Goal: Task Accomplishment & Management: Complete application form

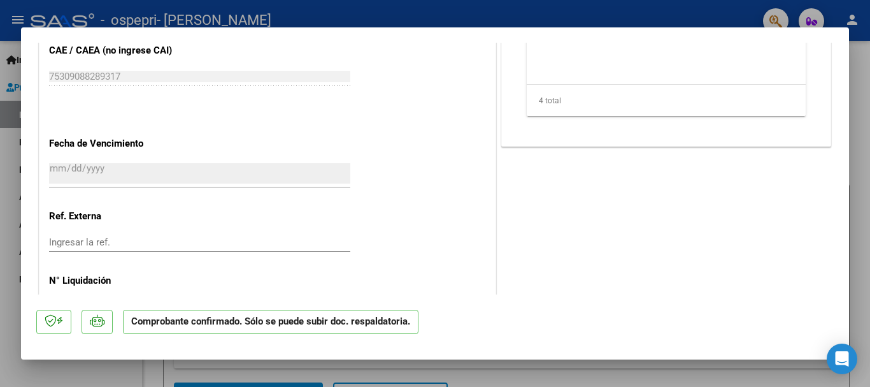
scroll to position [943, 0]
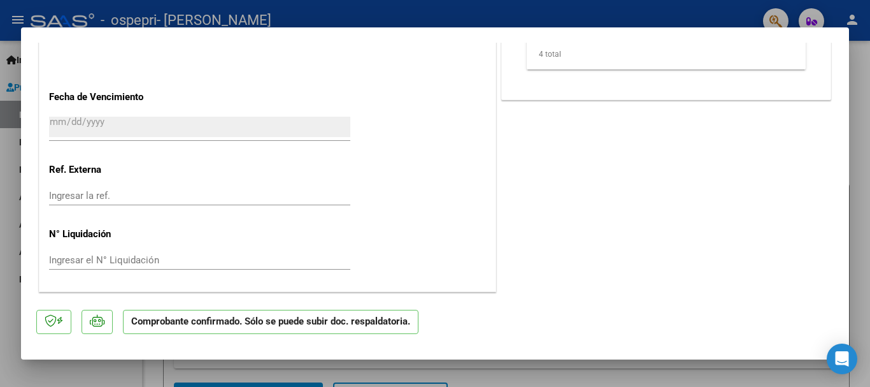
click at [528, 373] on div at bounding box center [435, 193] width 870 height 387
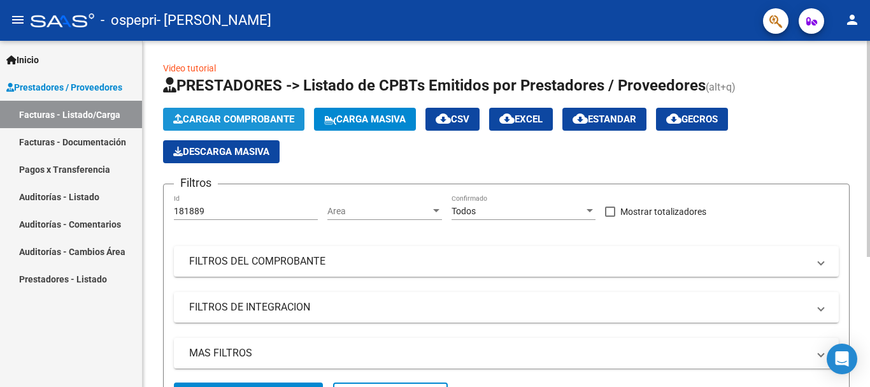
click at [278, 115] on span "Cargar Comprobante" at bounding box center [233, 118] width 121 height 11
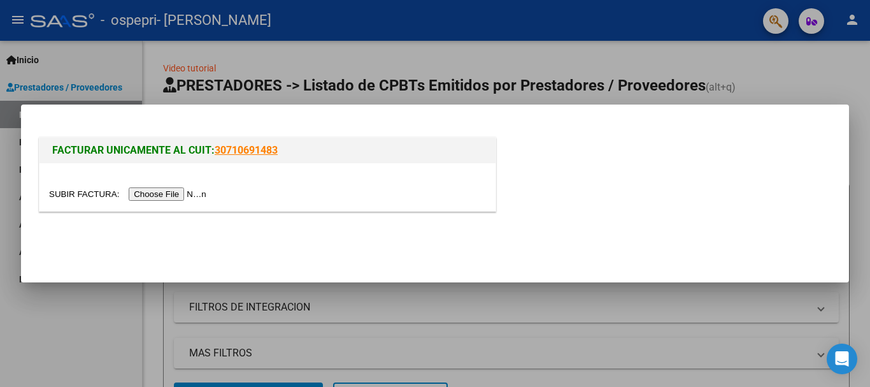
click at [200, 190] on input "file" at bounding box center [129, 193] width 161 height 13
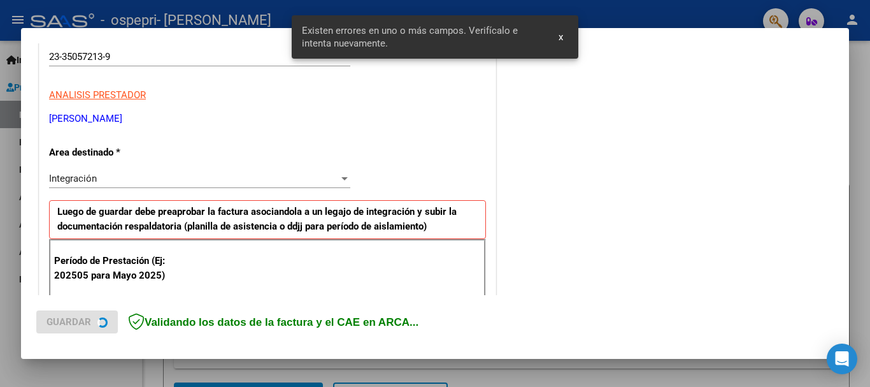
scroll to position [294, 0]
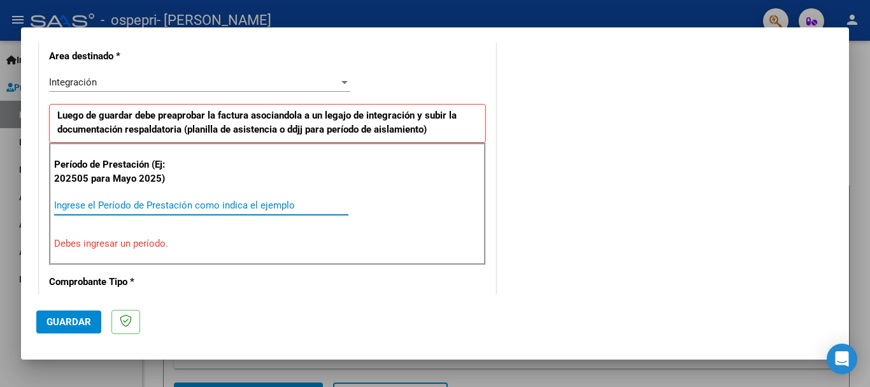
click at [132, 205] on input "Ingrese el Período de Prestación como indica el ejemplo" at bounding box center [201, 204] width 294 height 11
click at [120, 219] on div "Ingrese el Período de Prestación como indica el ejemplo" at bounding box center [201, 211] width 294 height 31
click at [113, 210] on input "Ingrese el Período de Prestación como indica el ejemplo" at bounding box center [201, 204] width 294 height 11
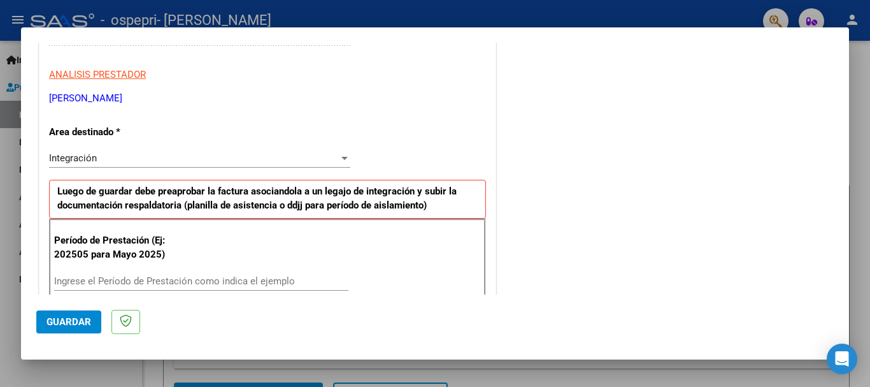
scroll to position [225, 0]
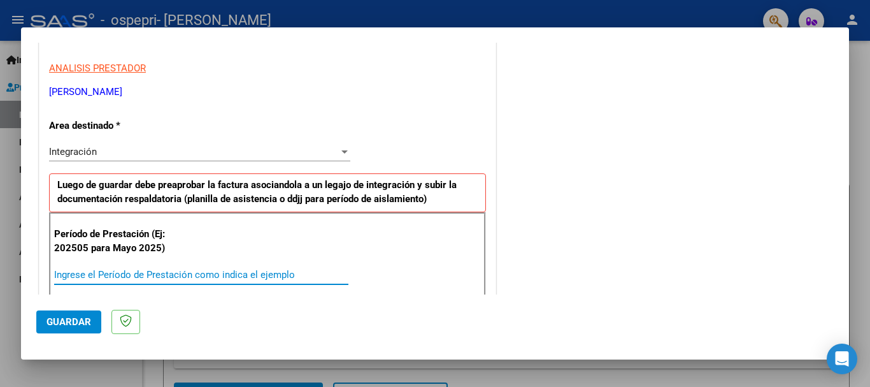
click at [76, 276] on input "Ingrese el Período de Prestación como indica el ejemplo" at bounding box center [201, 274] width 294 height 11
click at [134, 276] on input "Ingrese el Período de Prestación como indica el ejemplo" at bounding box center [201, 274] width 294 height 11
click at [202, 276] on input "Ingrese el Período de Prestación como indica el ejemplo" at bounding box center [201, 274] width 294 height 11
type input "7"
click at [202, 276] on input "Ingrese el Período de Prestación como indica el ejemplo" at bounding box center [201, 274] width 294 height 11
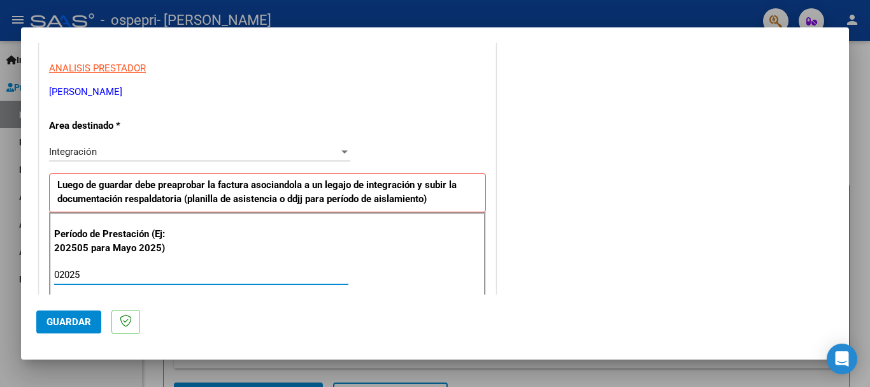
type input "2025"
click at [76, 311] on button "Guardar" at bounding box center [68, 321] width 65 height 23
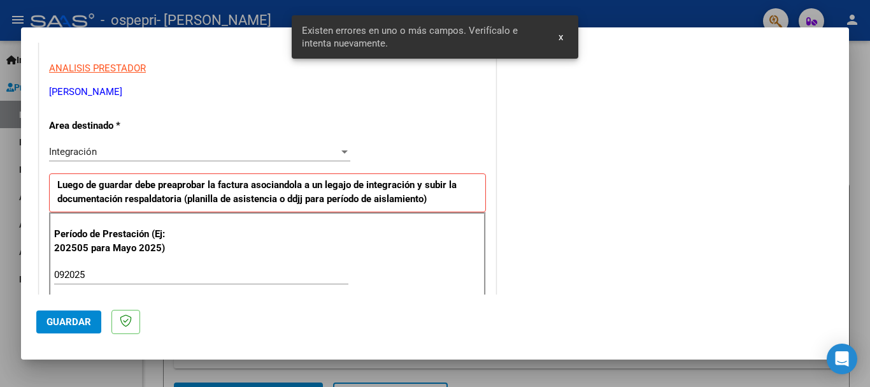
scroll to position [318, 0]
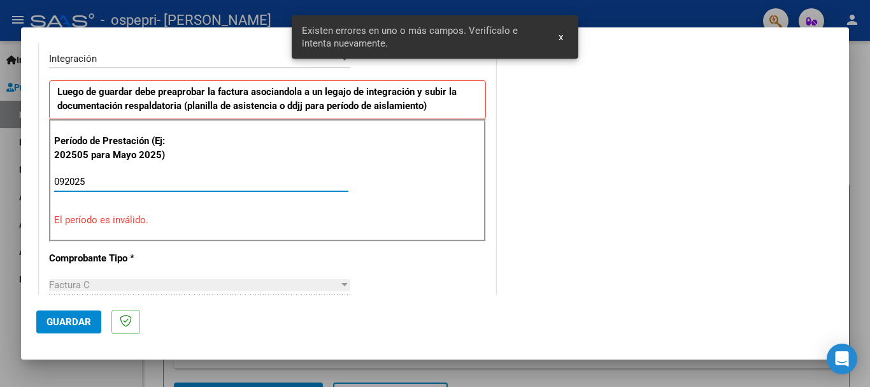
click at [67, 182] on input "092025" at bounding box center [201, 181] width 294 height 11
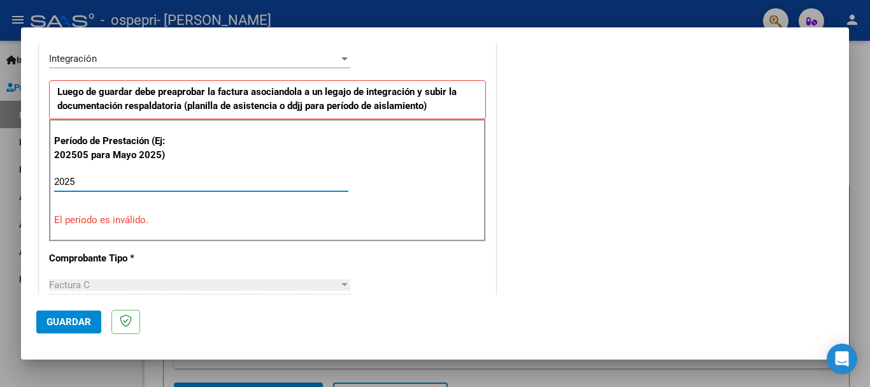
click at [96, 180] on input "2025" at bounding box center [201, 181] width 294 height 11
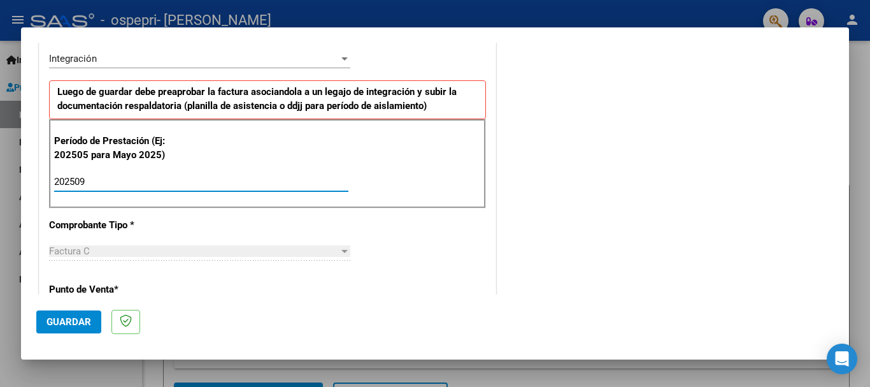
type input "202509"
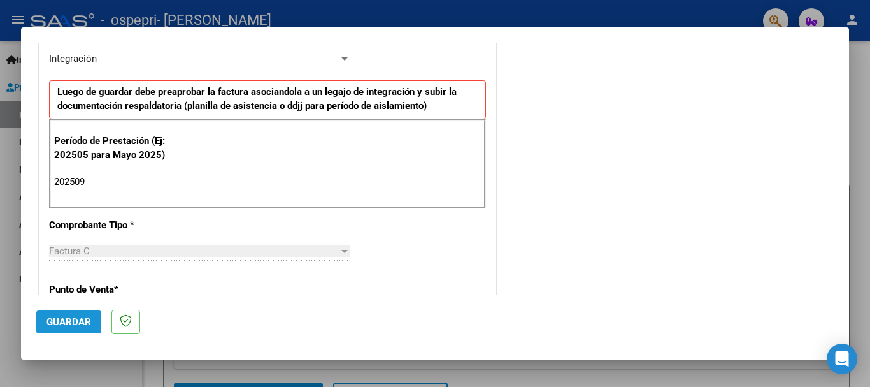
click at [63, 317] on span "Guardar" at bounding box center [69, 321] width 45 height 11
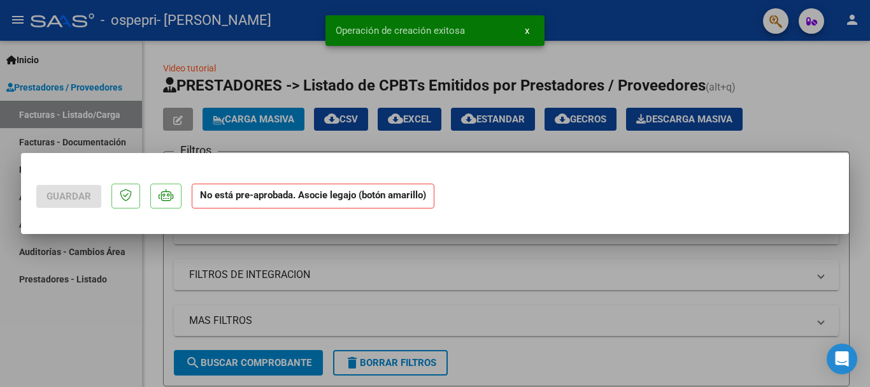
scroll to position [0, 0]
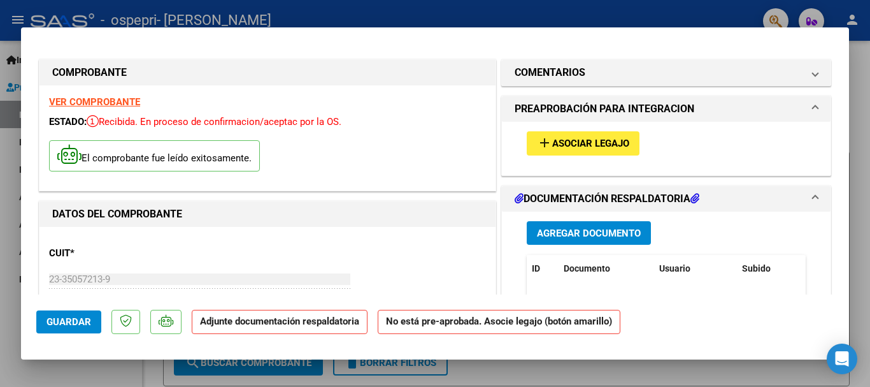
click at [583, 138] on span "Asociar Legajo" at bounding box center [590, 143] width 77 height 11
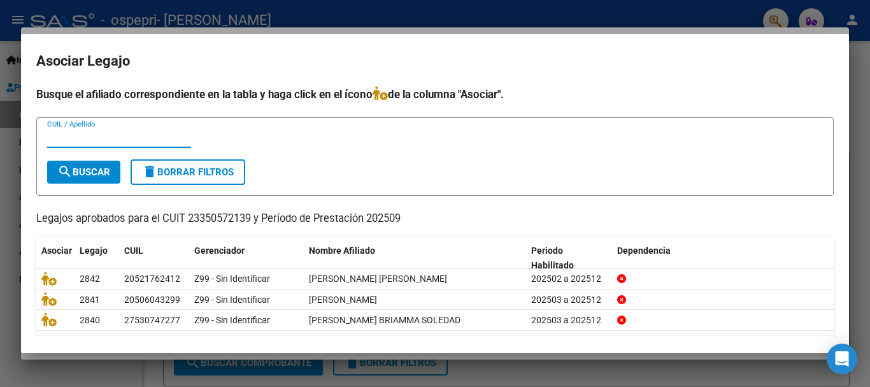
click at [85, 136] on input "CUIL / Apellido" at bounding box center [119, 137] width 144 height 11
type input "[PERSON_NAME]"
click at [75, 169] on span "search Buscar" at bounding box center [83, 171] width 53 height 11
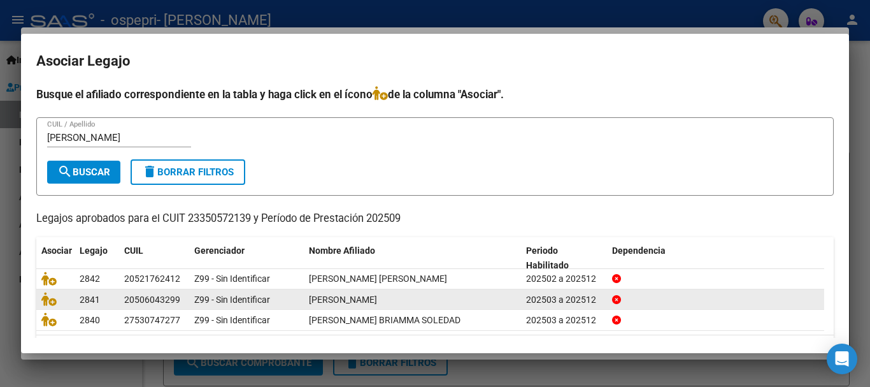
click at [348, 305] on span "[PERSON_NAME]" at bounding box center [343, 299] width 68 height 10
click at [47, 300] on icon at bounding box center [48, 299] width 15 height 14
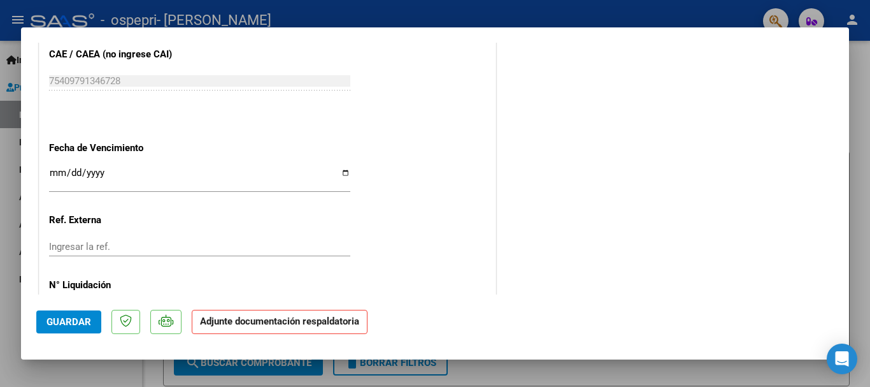
scroll to position [889, 0]
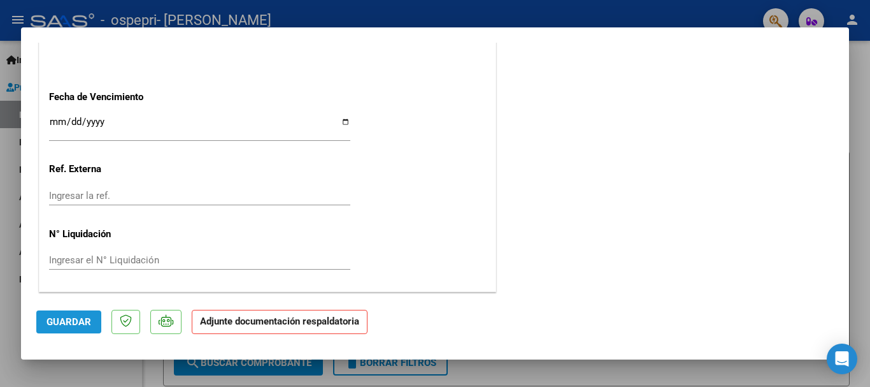
click at [72, 323] on span "Guardar" at bounding box center [69, 321] width 45 height 11
click at [862, 192] on div at bounding box center [435, 193] width 870 height 387
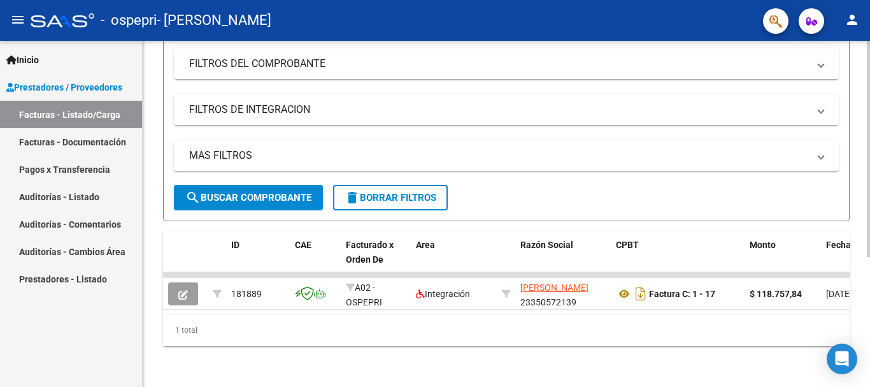
scroll to position [0, 0]
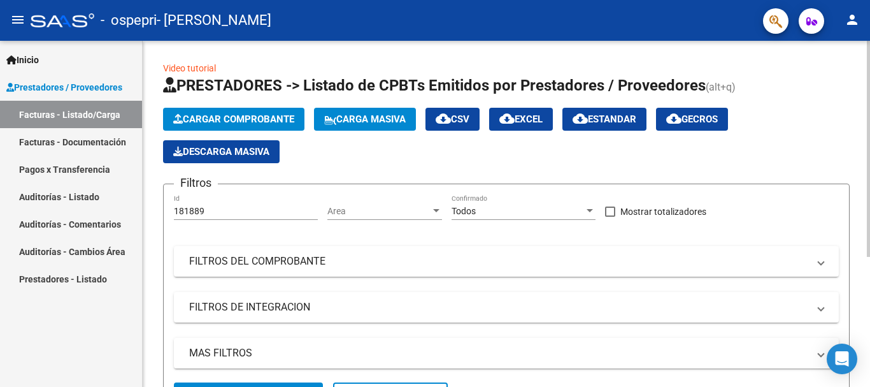
click at [870, 83] on div at bounding box center [868, 149] width 3 height 216
click at [259, 121] on span "Cargar Comprobante" at bounding box center [233, 118] width 121 height 11
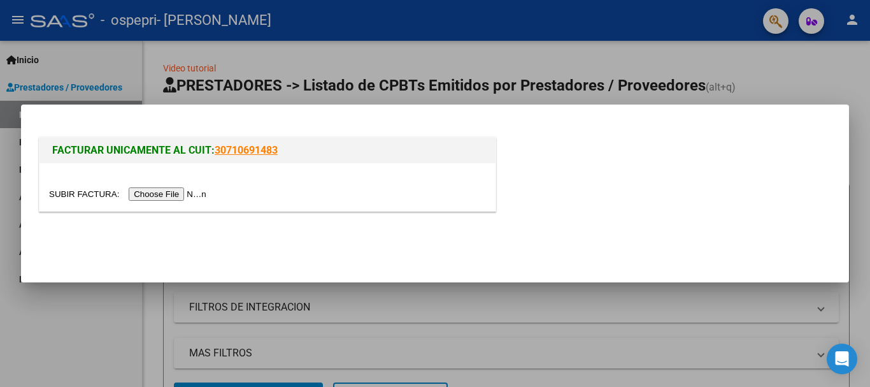
click at [178, 192] on input "file" at bounding box center [129, 193] width 161 height 13
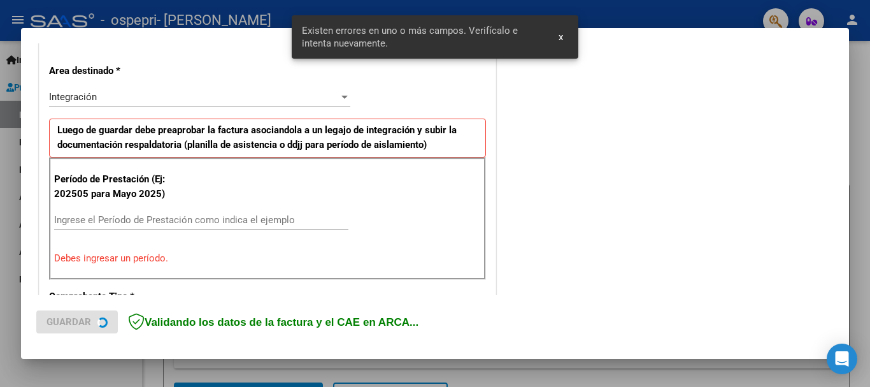
scroll to position [318, 0]
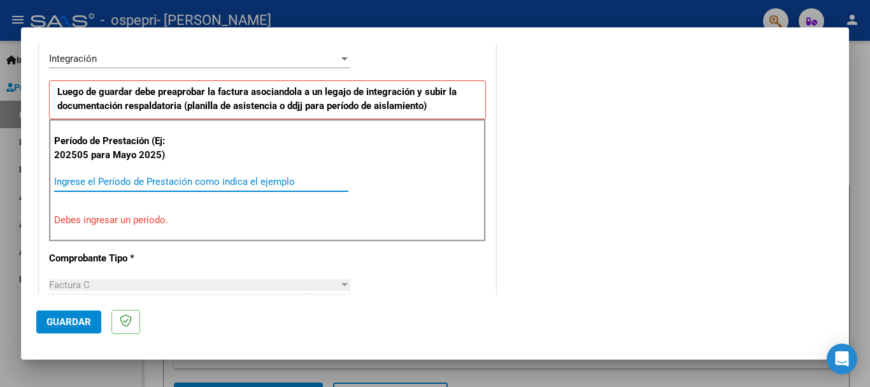
click at [110, 181] on input "Ingrese el Período de Prestación como indica el ejemplo" at bounding box center [201, 181] width 294 height 11
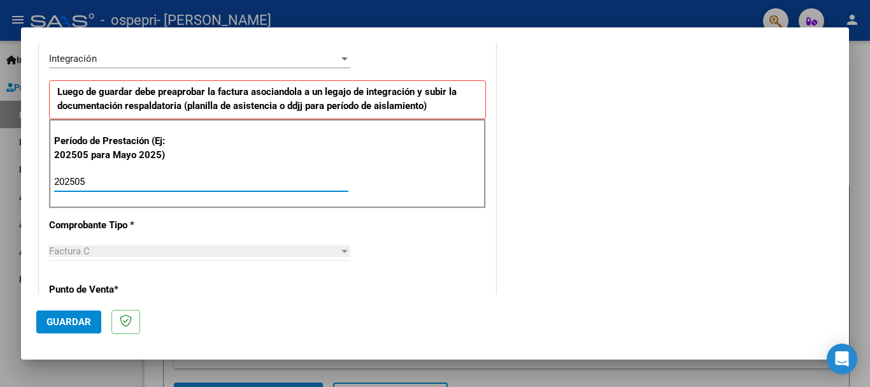
type input "202505"
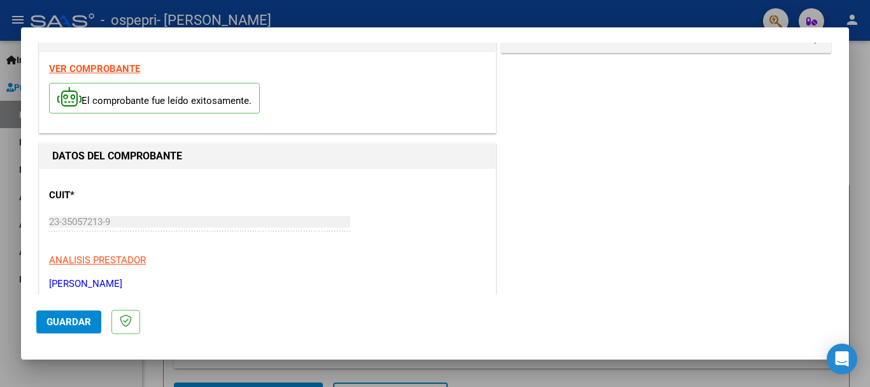
scroll to position [0, 0]
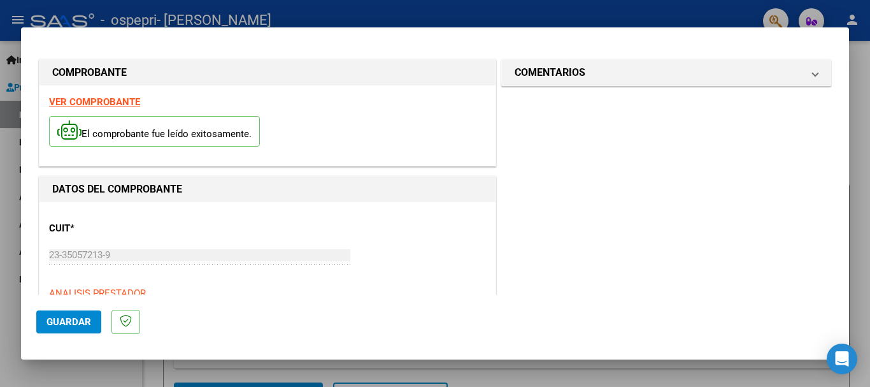
click at [57, 311] on button "Guardar" at bounding box center [68, 321] width 65 height 23
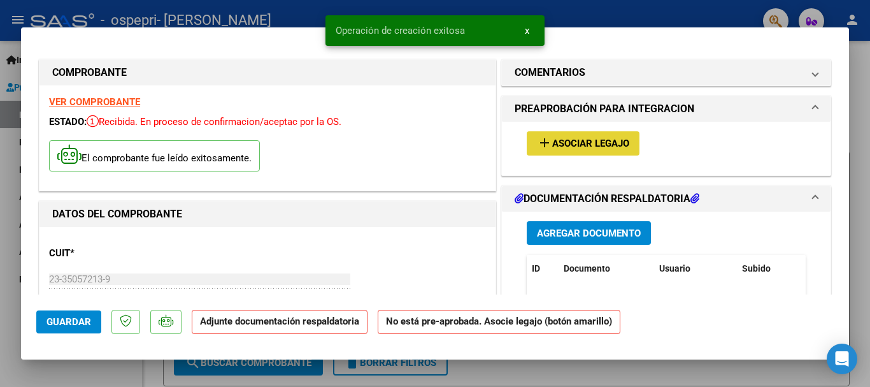
click at [571, 140] on span "Asociar Legajo" at bounding box center [590, 143] width 77 height 11
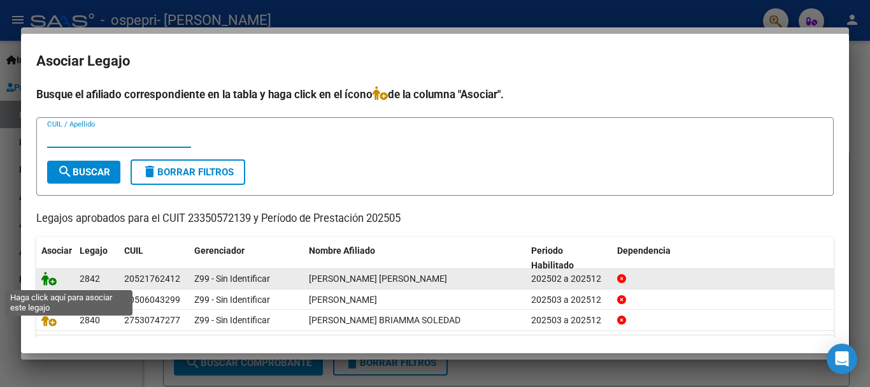
click at [52, 276] on icon at bounding box center [48, 278] width 15 height 14
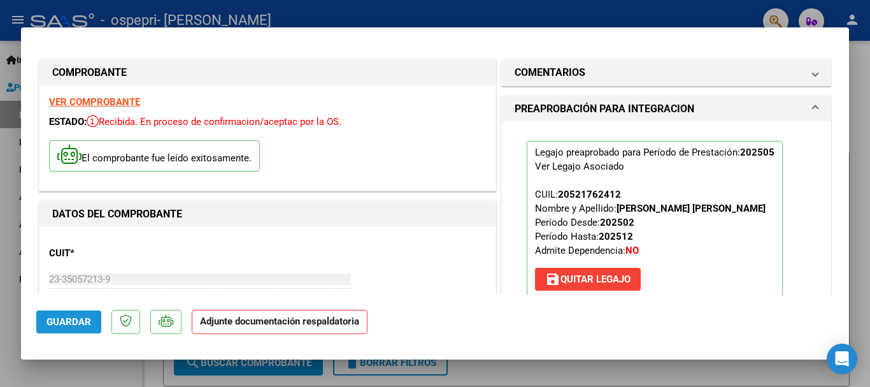
click at [63, 324] on span "Guardar" at bounding box center [69, 321] width 45 height 11
click at [79, 329] on button "Guardar" at bounding box center [68, 321] width 65 height 23
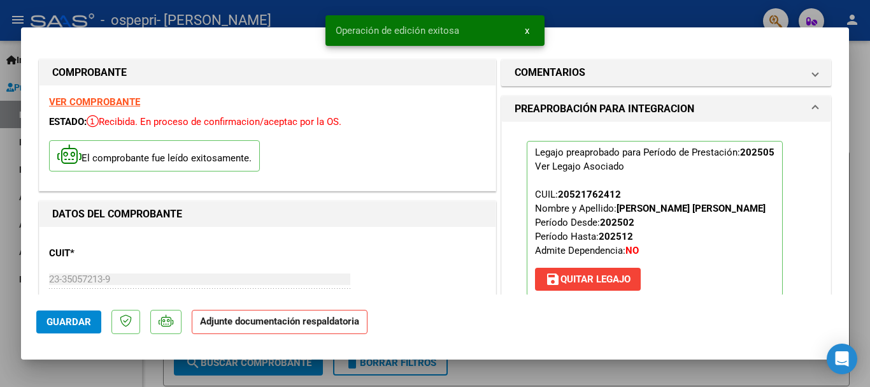
click at [861, 166] on div at bounding box center [435, 193] width 870 height 387
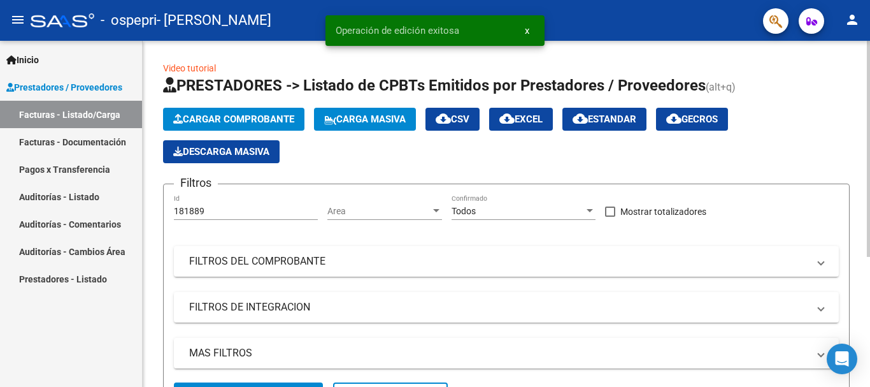
click at [190, 118] on span "Cargar Comprobante" at bounding box center [233, 118] width 121 height 11
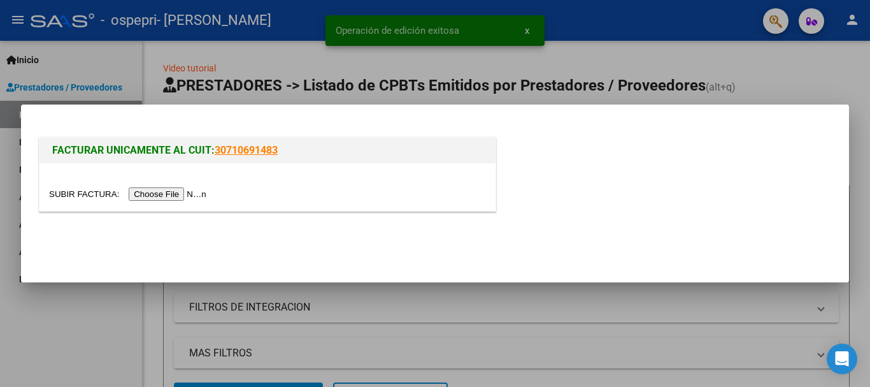
click at [154, 192] on input "file" at bounding box center [129, 193] width 161 height 13
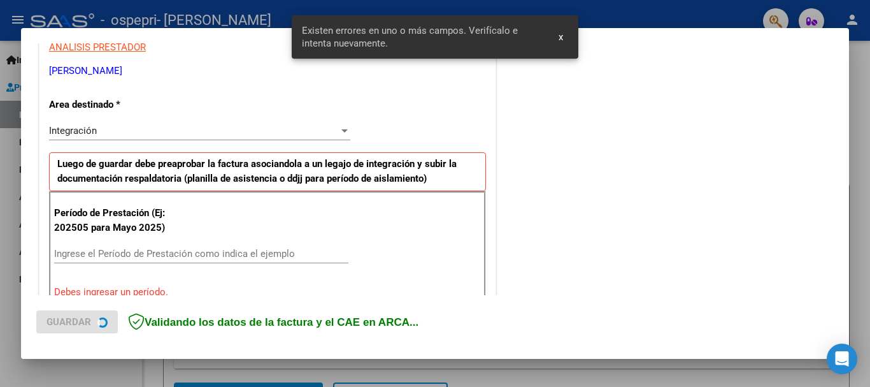
scroll to position [318, 0]
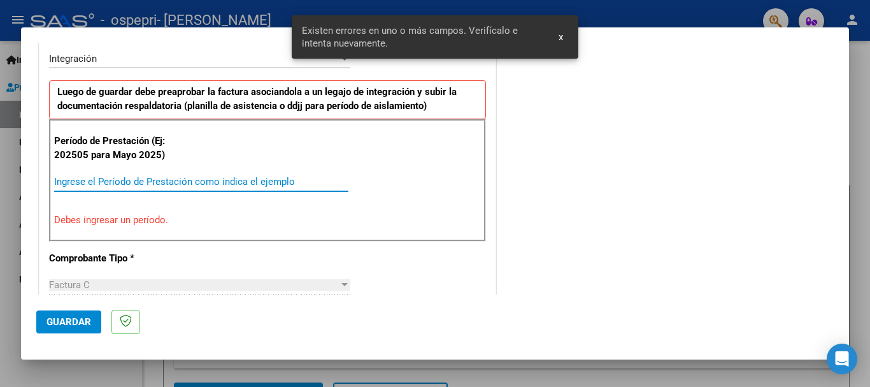
click at [108, 186] on input "Ingrese el Período de Prestación como indica el ejemplo" at bounding box center [201, 181] width 294 height 11
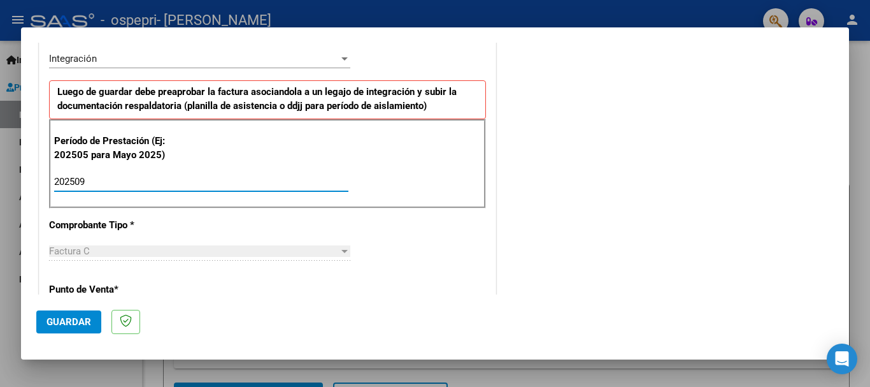
type input "202509"
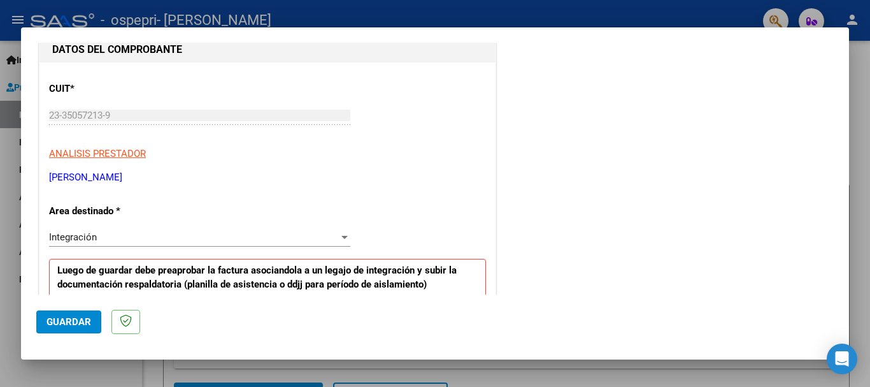
scroll to position [83, 0]
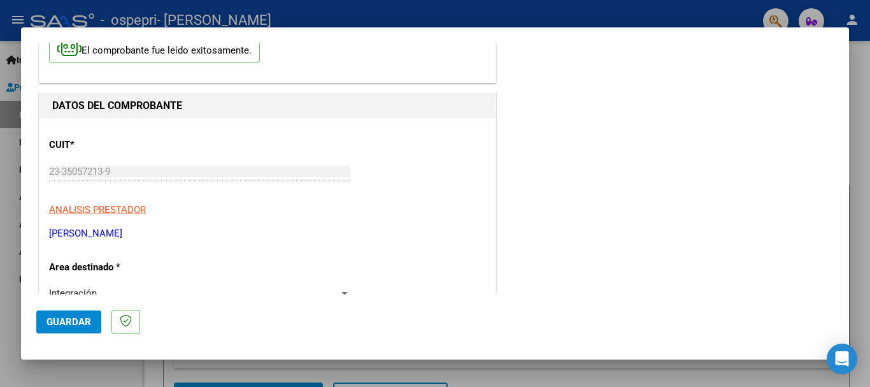
click at [82, 320] on span "Guardar" at bounding box center [69, 321] width 45 height 11
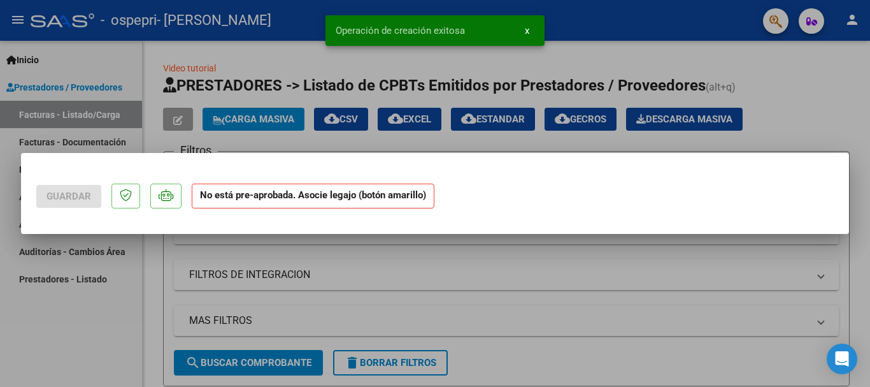
scroll to position [0, 0]
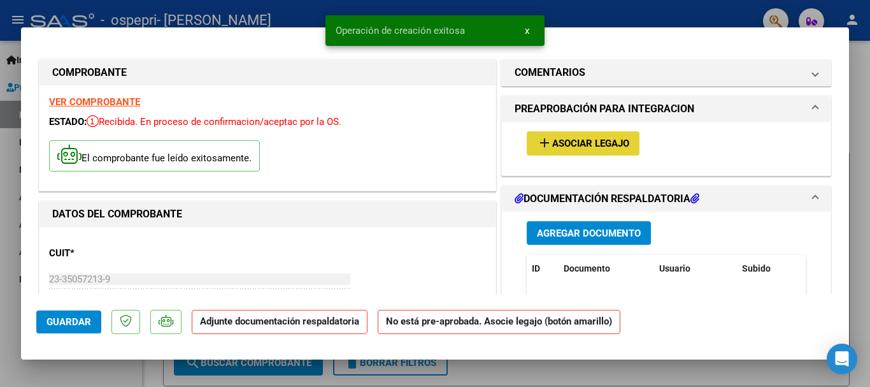
click at [573, 152] on button "add Asociar Legajo" at bounding box center [583, 143] width 113 height 24
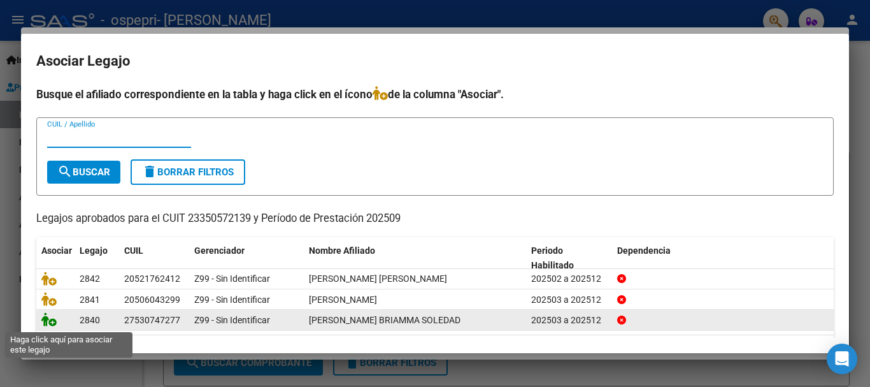
click at [46, 319] on icon at bounding box center [48, 319] width 15 height 14
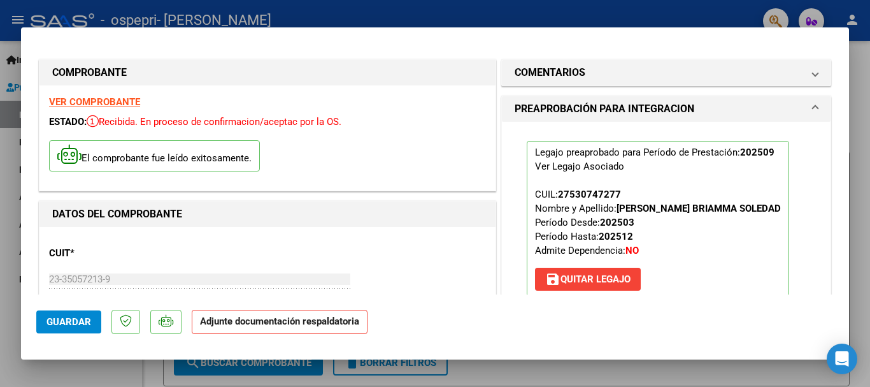
click at [68, 319] on span "Guardar" at bounding box center [69, 321] width 45 height 11
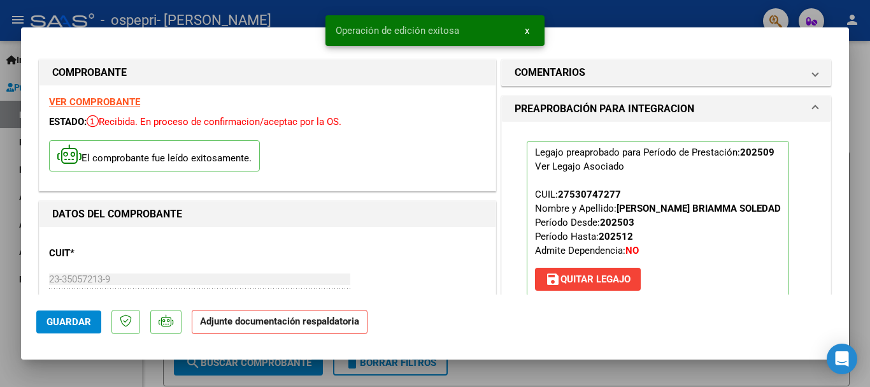
click at [860, 159] on div at bounding box center [435, 193] width 870 height 387
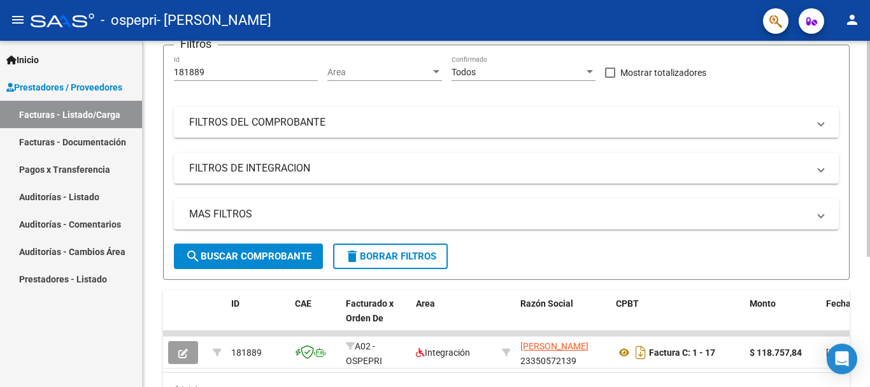
scroll to position [208, 0]
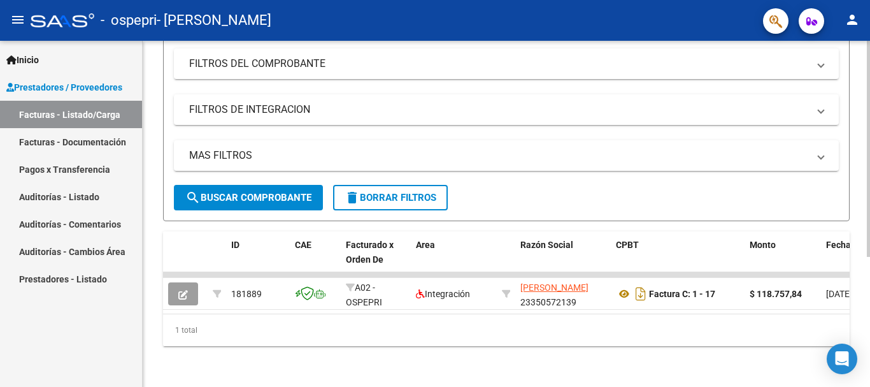
click at [864, 275] on div "Video tutorial PRESTADORES -> Listado de CPBTs Emitidos por Prestadores / Prove…" at bounding box center [508, 114] width 731 height 543
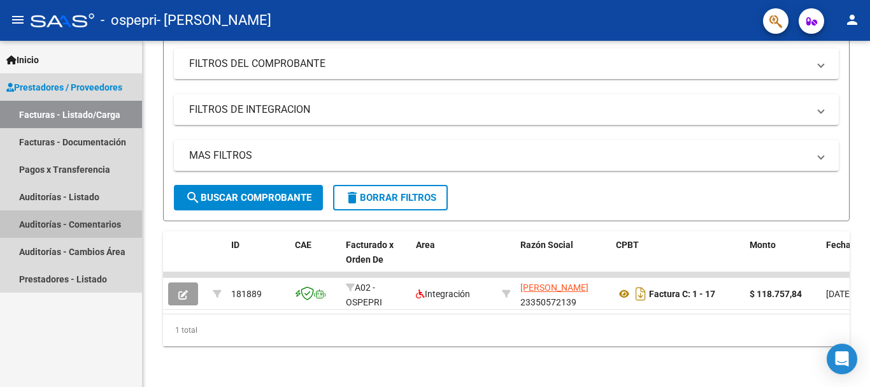
click at [101, 226] on link "Auditorías - Comentarios" at bounding box center [71, 223] width 142 height 27
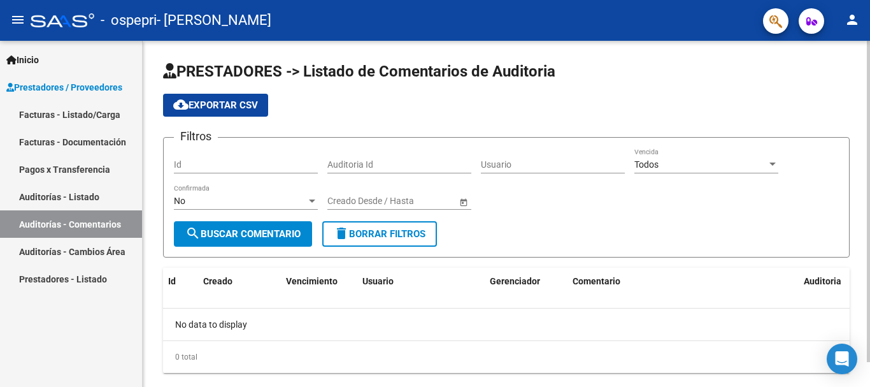
scroll to position [27, 0]
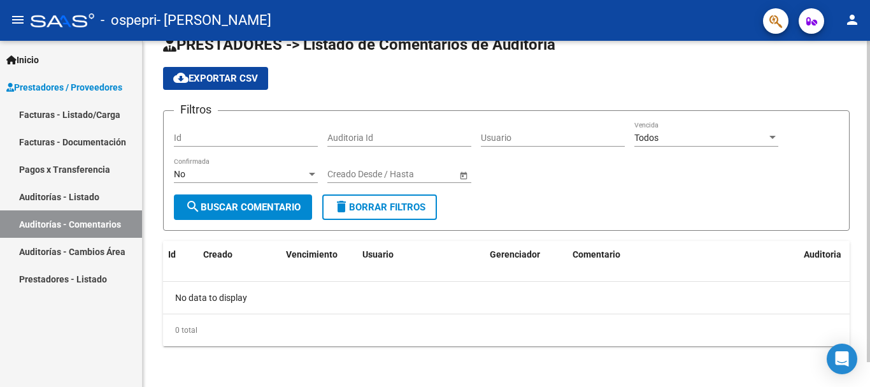
click at [870, 159] on div at bounding box center [868, 226] width 3 height 321
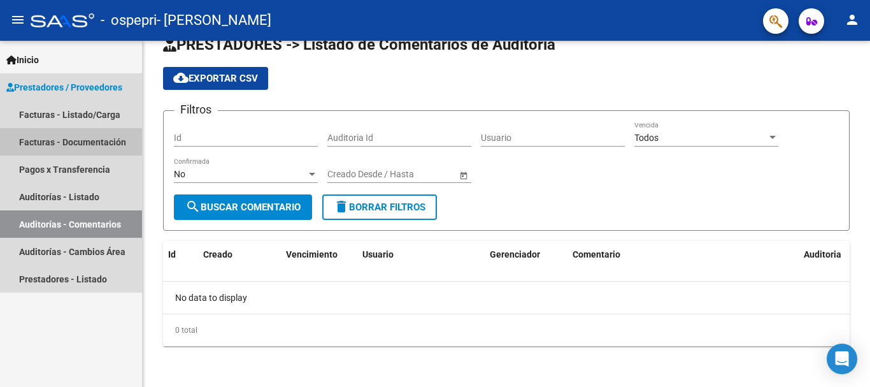
click at [90, 147] on link "Facturas - Documentación" at bounding box center [71, 141] width 142 height 27
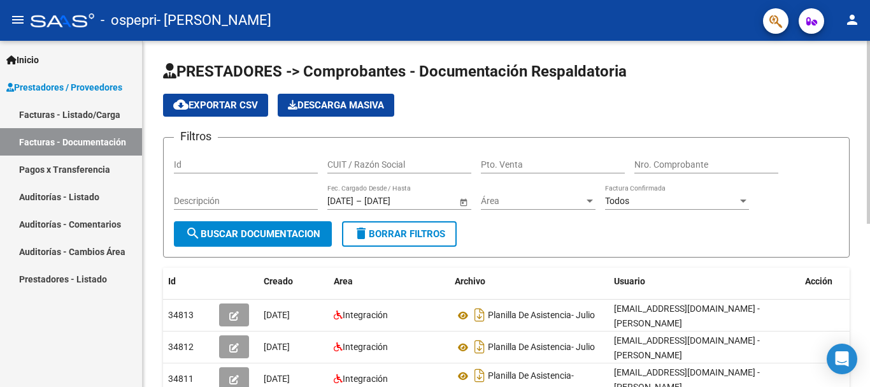
drag, startPoint x: 866, startPoint y: 124, endPoint x: 870, endPoint y: 148, distance: 24.4
click at [870, 148] on div "PRESTADORES -> Comprobantes - Documentación Respaldatoria cloud_download Export…" at bounding box center [508, 368] width 731 height 654
click at [820, 103] on div "cloud_download Exportar CSV Descarga Masiva" at bounding box center [506, 105] width 687 height 23
click at [854, 62] on div "PRESTADORES -> Comprobantes - Documentación Respaldatoria cloud_download Export…" at bounding box center [508, 368] width 731 height 654
